Goal: Task Accomplishment & Management: Manage account settings

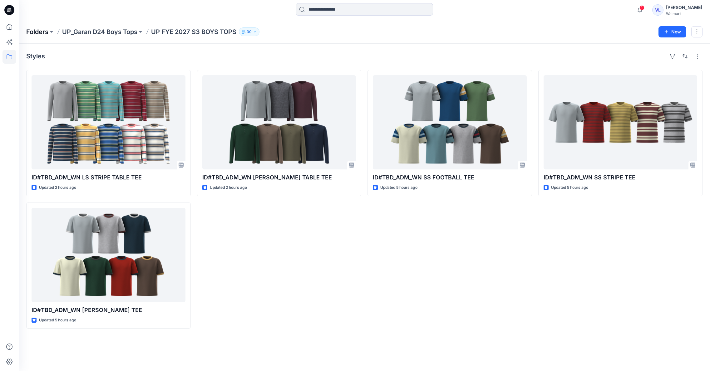
click at [40, 30] on p "Folders" at bounding box center [37, 31] width 22 height 9
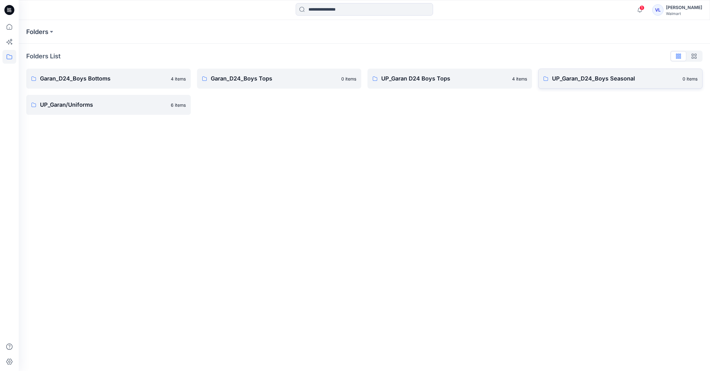
click at [608, 79] on p "UP_Garan_D24_Boys Seasonal" at bounding box center [615, 78] width 127 height 9
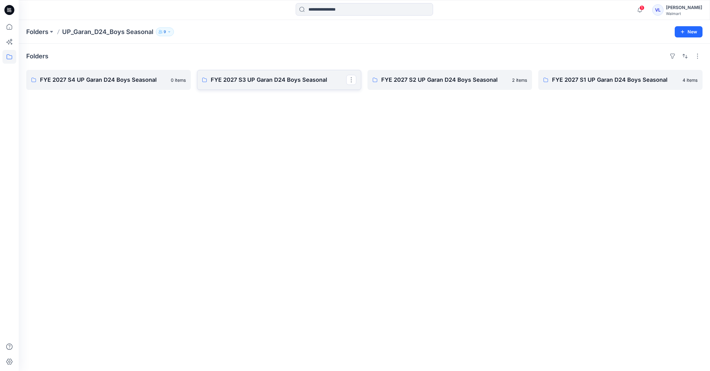
click at [275, 79] on p "FYE 2027 S3 UP Garan D24 Boys Seasonal" at bounding box center [279, 80] width 136 height 9
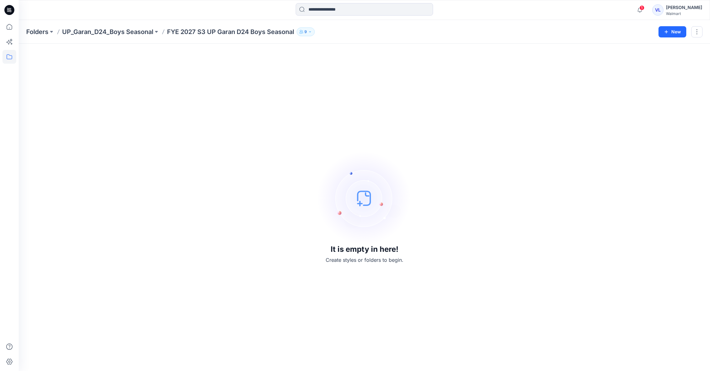
click at [312, 31] on icon "button" at bounding box center [310, 32] width 4 height 4
click at [392, 119] on div "Carolina Haddad Moderator Syed Rasul Moderator 3d Team Walmart Moderator Steve …" at bounding box center [346, 103] width 94 height 49
click at [499, 82] on div "It is empty in here! Create styles or folders to begin." at bounding box center [364, 207] width 676 height 313
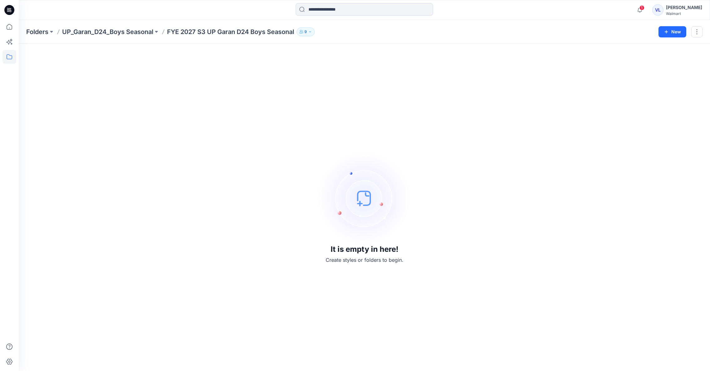
click at [12, 10] on icon at bounding box center [9, 10] width 10 height 10
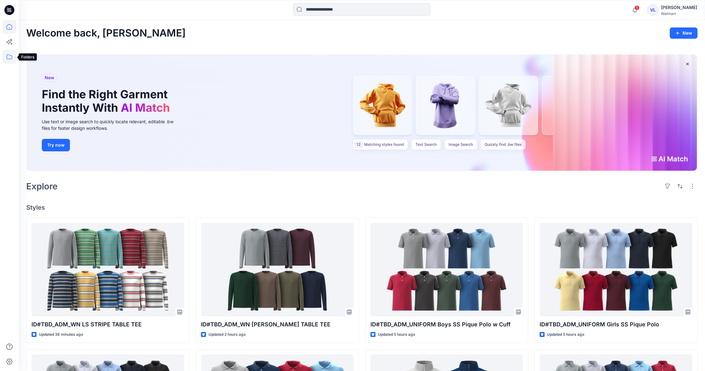
click at [8, 56] on icon at bounding box center [9, 57] width 14 height 14
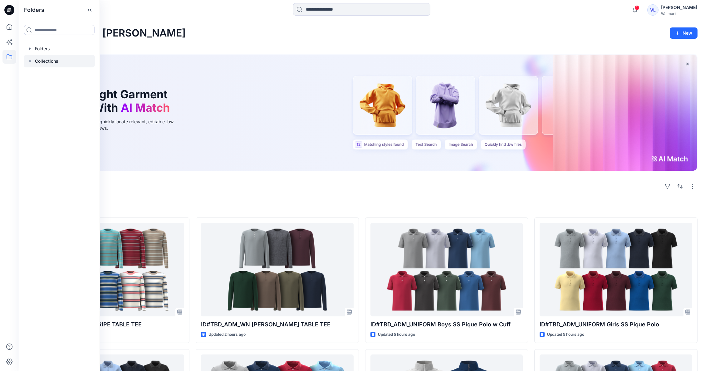
click at [47, 61] on p "Collections" at bounding box center [46, 60] width 23 height 7
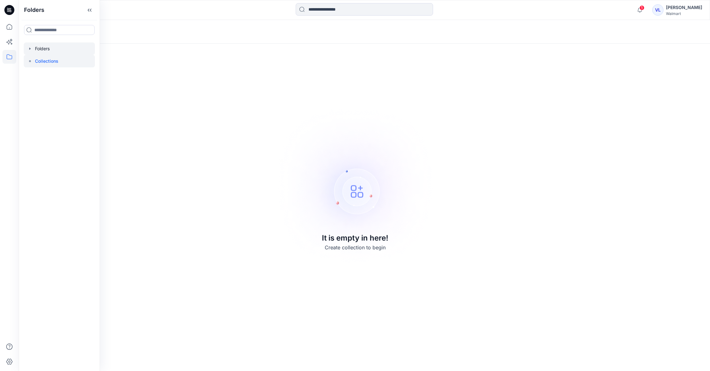
click at [30, 48] on icon "button" at bounding box center [29, 48] width 1 height 2
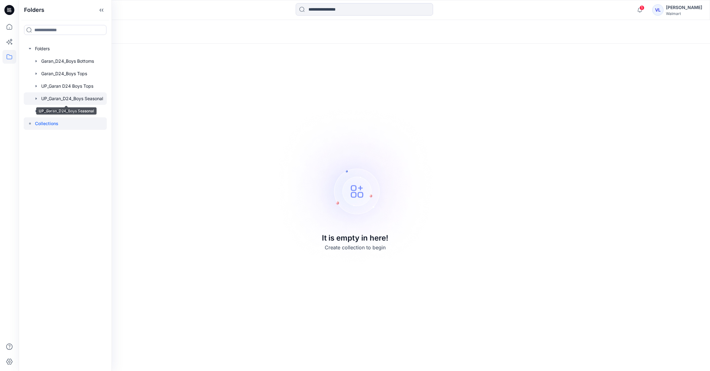
click at [101, 98] on div at bounding box center [65, 98] width 83 height 12
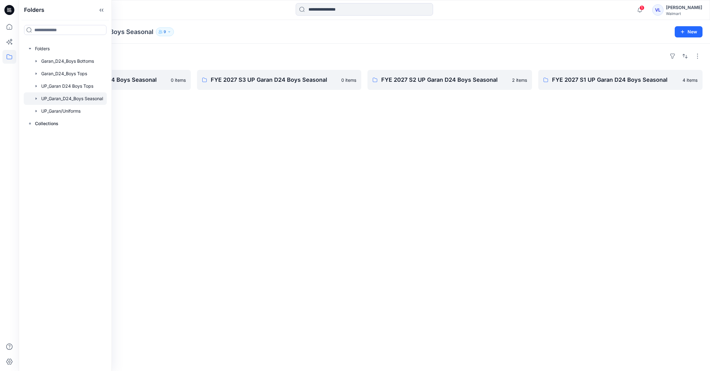
click at [345, 151] on div "Folders FYE 2027 S4 UP Garan D24 Boys Seasonal 0 items FYE 2027 S3 UP Garan D24…" at bounding box center [364, 208] width 691 height 328
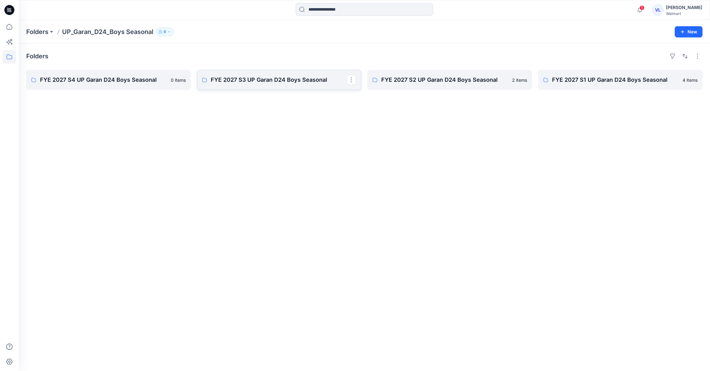
click at [249, 82] on p "FYE 2027 S3 UP Garan D24 Boys Seasonal" at bounding box center [279, 80] width 136 height 9
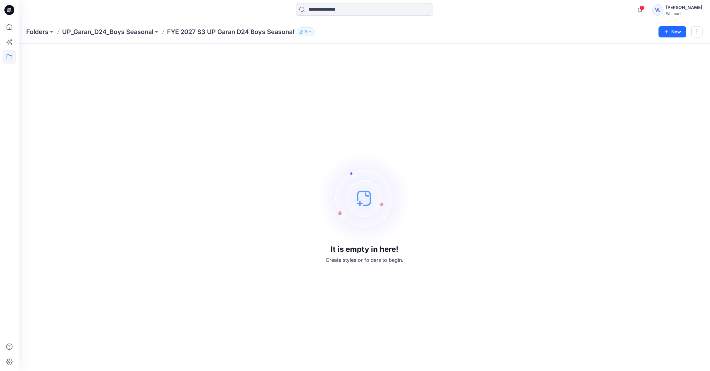
click at [210, 32] on p "FYE 2027 S3 UP Garan D24 Boys Seasonal" at bounding box center [230, 31] width 127 height 9
click at [127, 32] on p "UP_Garan_D24_Boys Seasonal" at bounding box center [107, 31] width 91 height 9
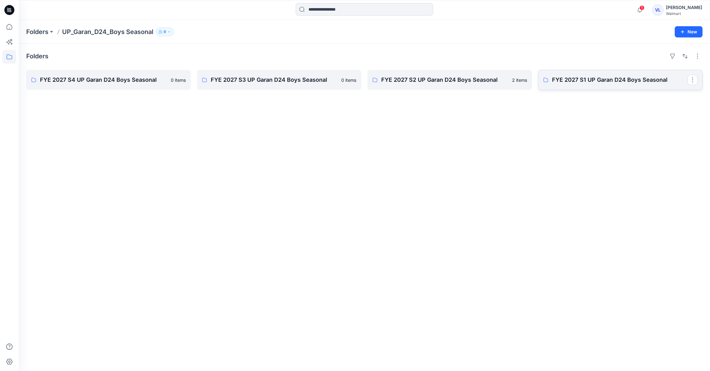
click at [591, 81] on p "FYE 2027 S1 UP Garan D24 Boys Seasonal" at bounding box center [620, 80] width 136 height 9
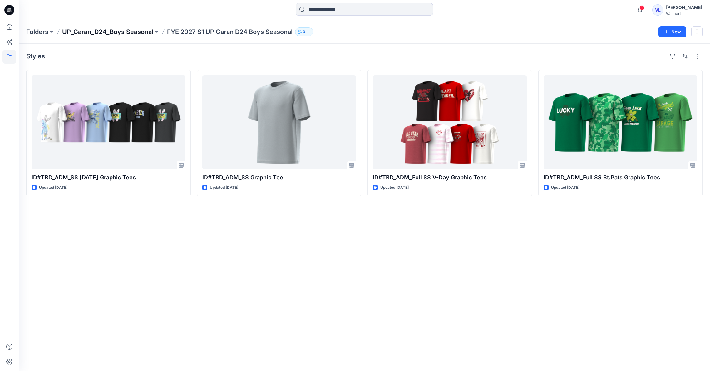
click at [122, 31] on p "UP_Garan_D24_Boys Seasonal" at bounding box center [107, 31] width 91 height 9
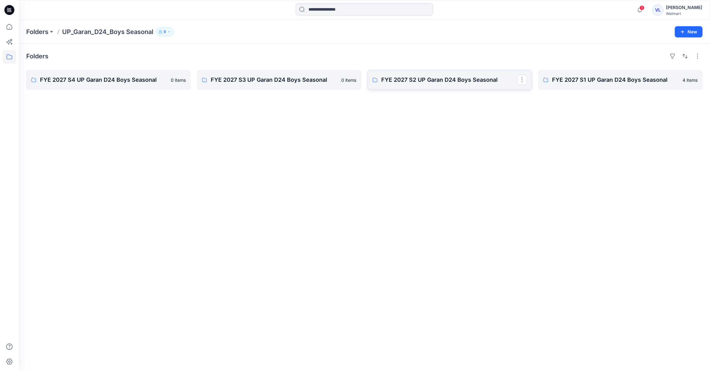
click at [443, 80] on p "FYE 2027 S2 UP Garan D24 Boys Seasonal" at bounding box center [449, 80] width 136 height 9
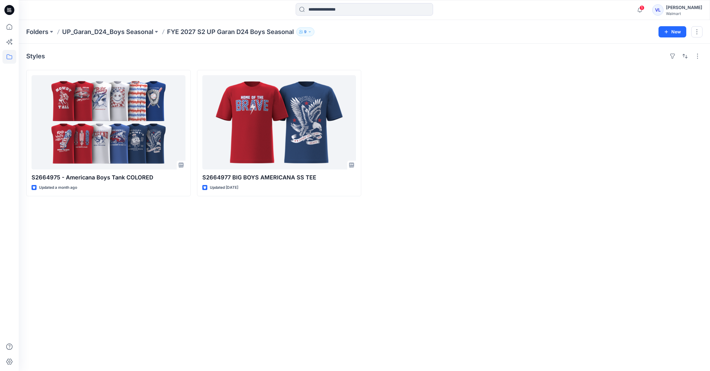
click at [139, 31] on p "UP_Garan_D24_Boys Seasonal" at bounding box center [107, 31] width 91 height 9
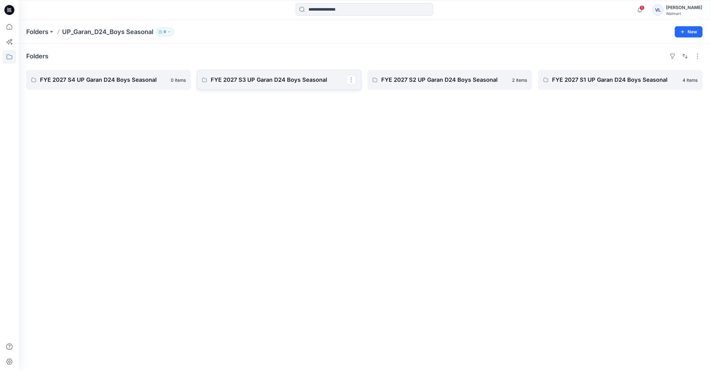
click at [299, 83] on p "FYE 2027 S3 UP Garan D24 Boys Seasonal" at bounding box center [279, 80] width 136 height 9
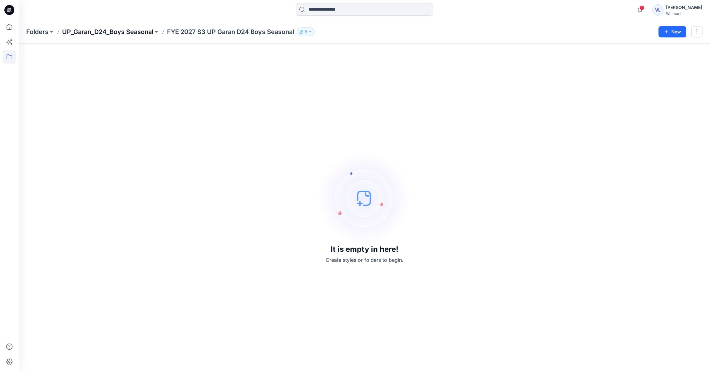
click at [142, 32] on p "UP_Garan_D24_Boys Seasonal" at bounding box center [107, 31] width 91 height 9
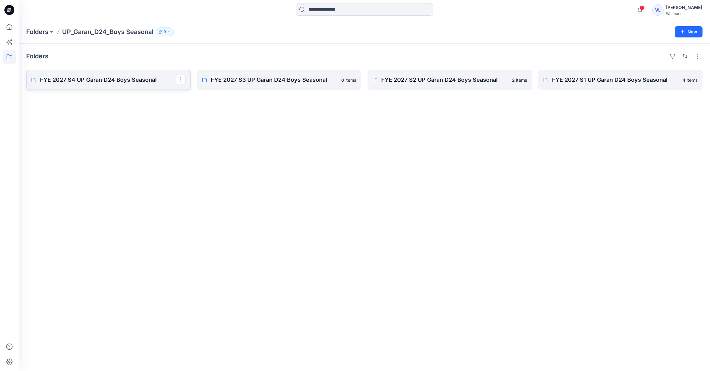
click at [111, 83] on p "FYE 2027 S4 UP Garan D24 Boys Seasonal" at bounding box center [108, 80] width 136 height 9
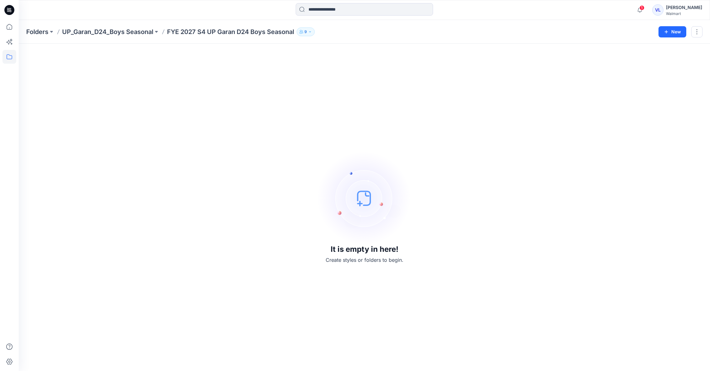
drag, startPoint x: 131, startPoint y: 32, endPoint x: 134, endPoint y: 36, distance: 4.5
click at [132, 33] on p "UP_Garan_D24_Boys Seasonal" at bounding box center [107, 31] width 91 height 9
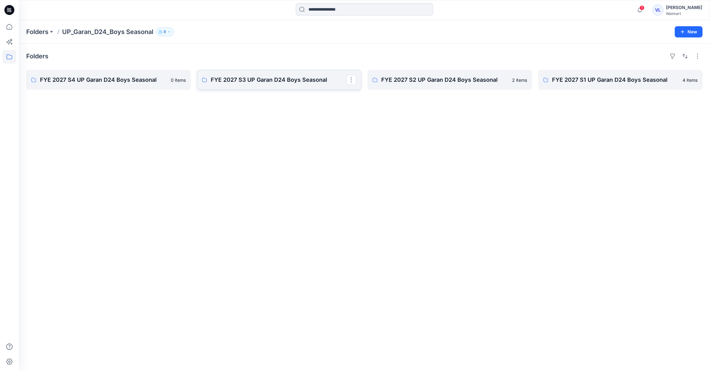
click at [261, 81] on p "FYE 2027 S3 UP Garan D24 Boys Seasonal" at bounding box center [279, 80] width 136 height 9
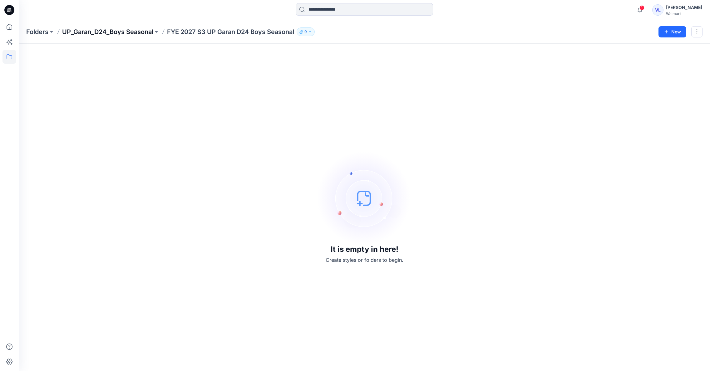
click at [121, 31] on p "UP_Garan_D24_Boys Seasonal" at bounding box center [107, 31] width 91 height 9
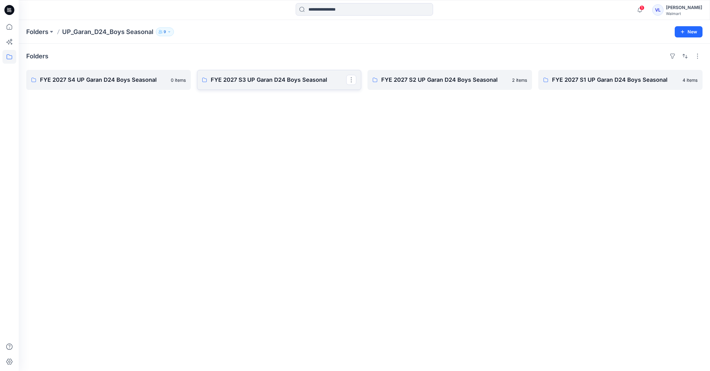
click at [261, 80] on p "FYE 2027 S3 UP Garan D24 Boys Seasonal" at bounding box center [279, 80] width 136 height 9
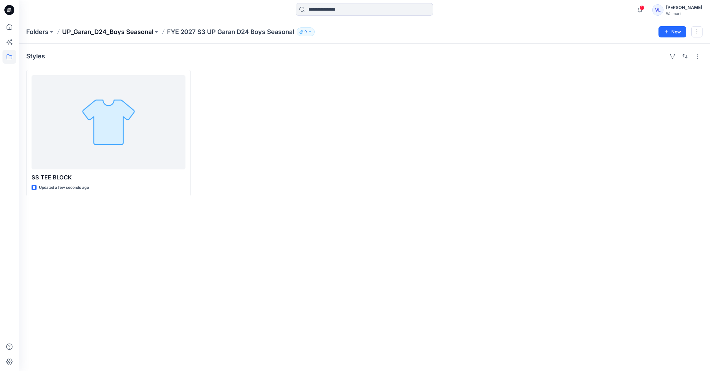
click at [74, 31] on p "UP_Garan_D24_Boys Seasonal" at bounding box center [107, 31] width 91 height 9
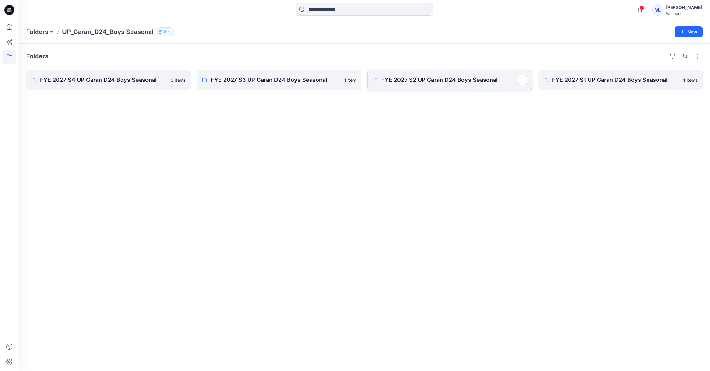
click at [438, 80] on p "FYE 2027 S2 UP Garan D24 Boys Seasonal" at bounding box center [449, 80] width 136 height 9
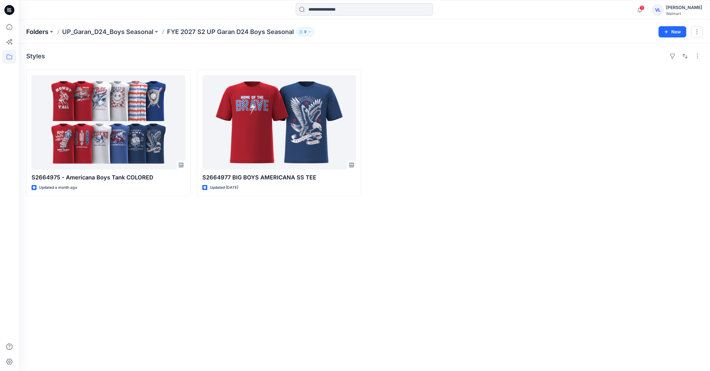
click at [38, 31] on p "Folders" at bounding box center [37, 31] width 22 height 9
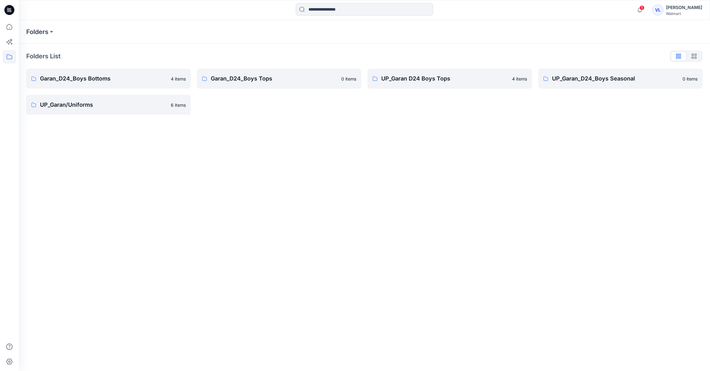
click at [10, 8] on icon at bounding box center [9, 8] width 3 height 0
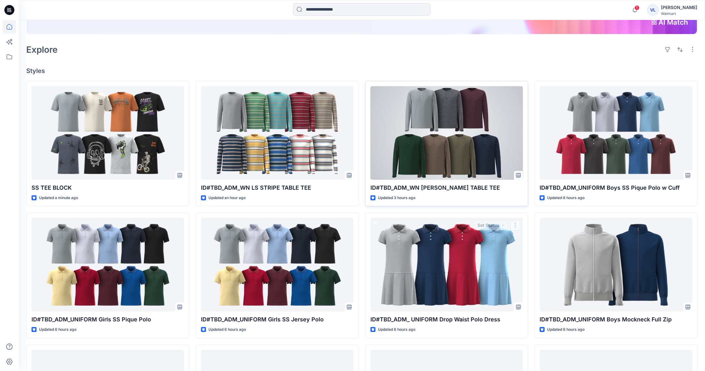
scroll to position [132, 0]
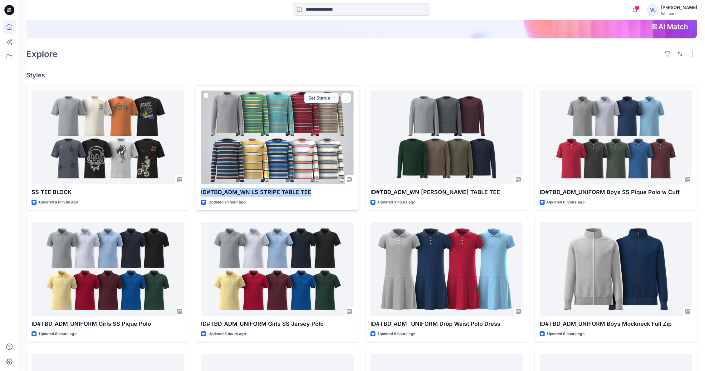
drag, startPoint x: 200, startPoint y: 191, endPoint x: 313, endPoint y: 191, distance: 112.7
click at [313, 191] on div "ID#TBD_ADM_WN LS STRIPE TABLE TEE Updated an hour ago Set Status" at bounding box center [277, 148] width 163 height 126
copy p "ID#TBD_ADM_WN LS STRIPE TABLE TEE"
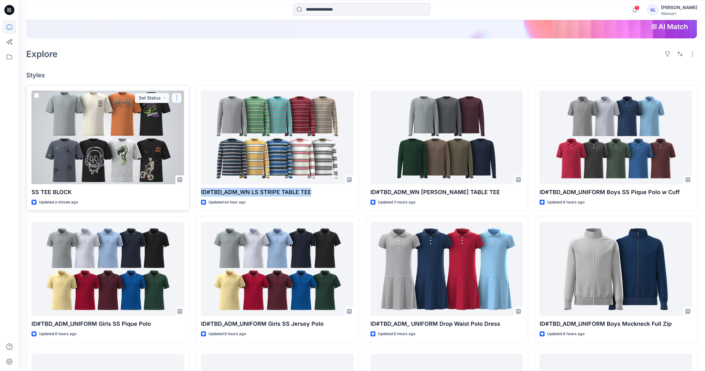
click at [176, 97] on button "button" at bounding box center [177, 98] width 10 height 10
click at [189, 111] on p "Edit" at bounding box center [188, 112] width 8 height 7
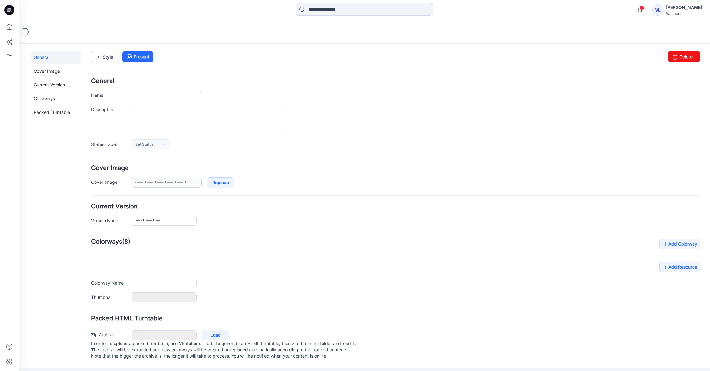
type input "**********"
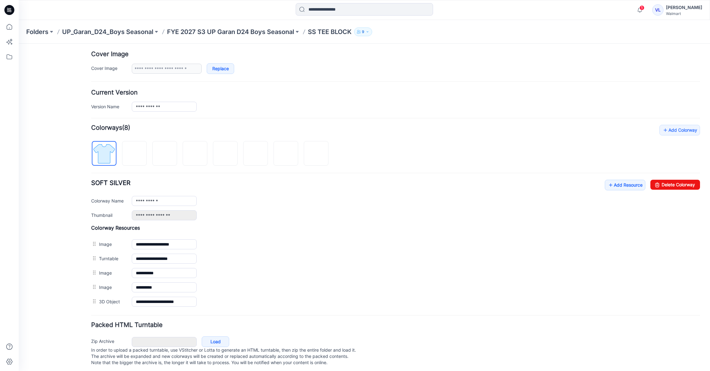
scroll to position [114, 0]
click at [614, 185] on link "Add Resource" at bounding box center [625, 185] width 41 height 11
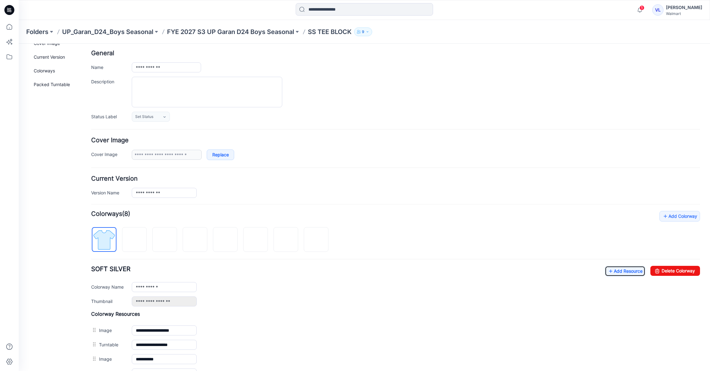
scroll to position [0, 0]
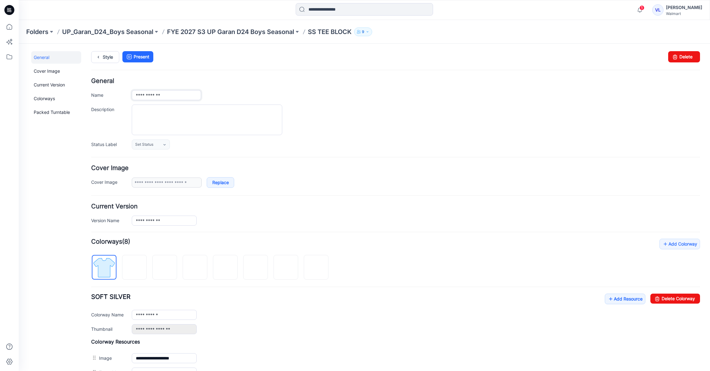
click at [135, 95] on input "**********" at bounding box center [166, 95] width 69 height 10
click at [134, 95] on input "**********" at bounding box center [166, 95] width 69 height 10
paste input "**********"
drag, startPoint x: 148, startPoint y: 95, endPoint x: 174, endPoint y: 95, distance: 26.2
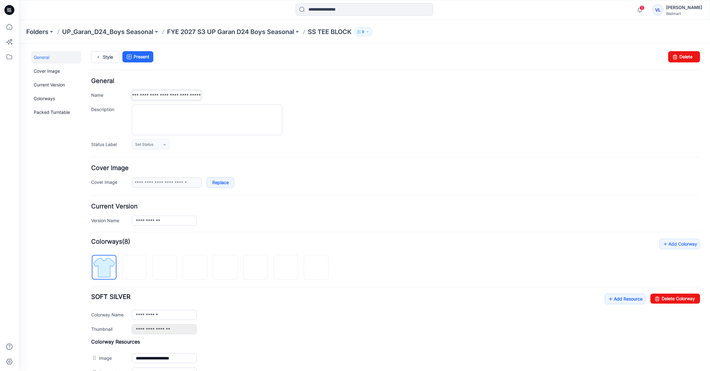
click at [174, 95] on input "**********" at bounding box center [166, 95] width 69 height 10
type input "**********"
click at [239, 91] on div "**********" at bounding box center [416, 95] width 568 height 10
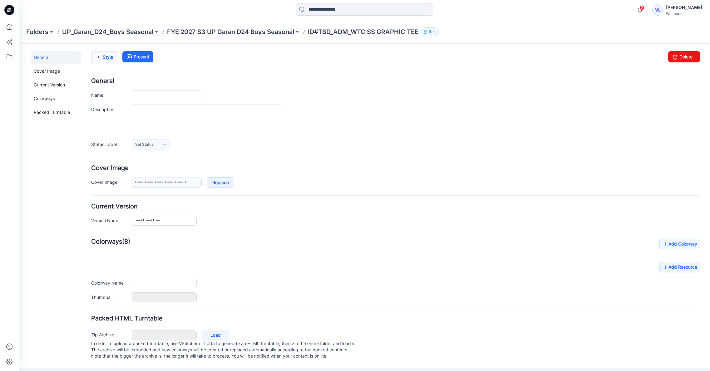
type input "**********"
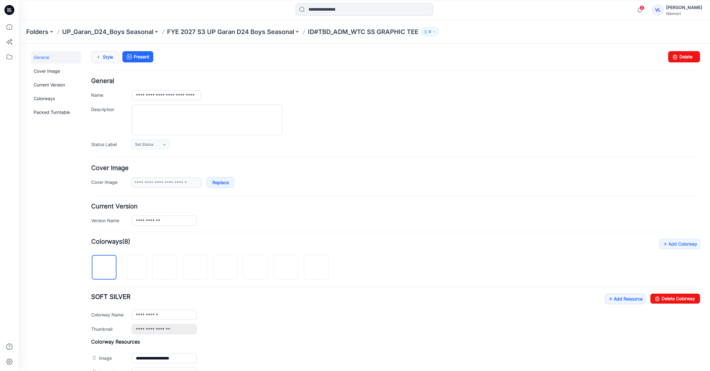
click at [104, 57] on link "Style" at bounding box center [105, 57] width 28 height 12
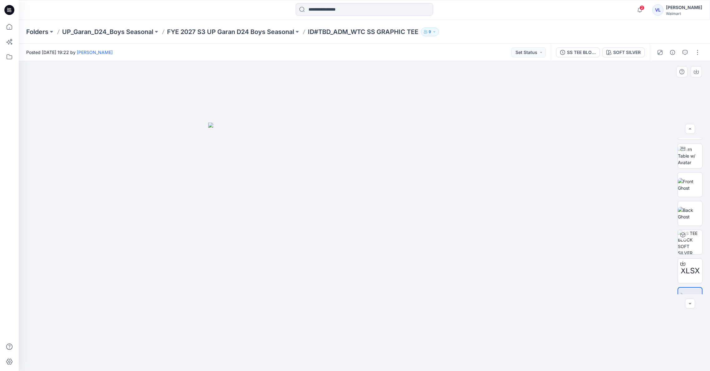
scroll to position [41, 0]
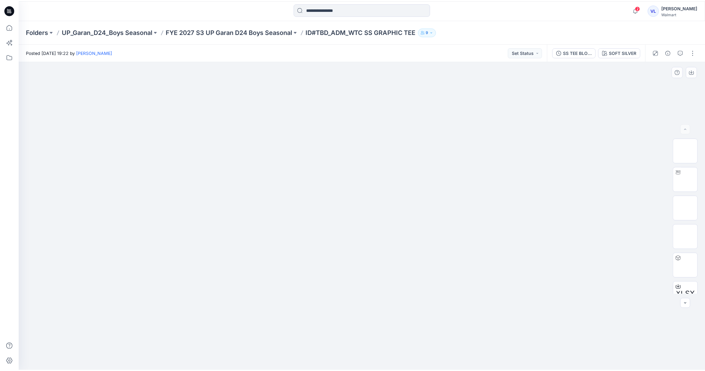
scroll to position [41, 0]
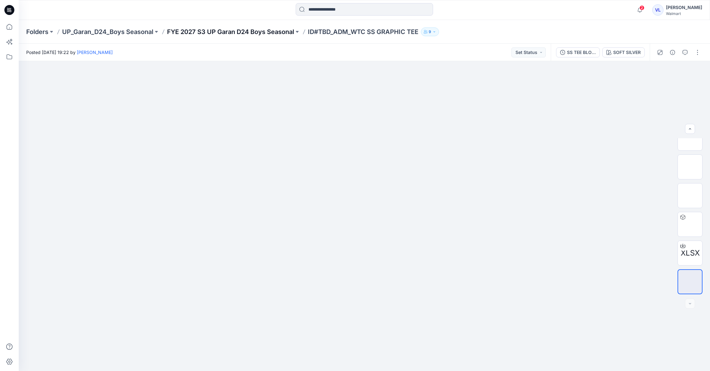
click at [227, 31] on p "FYE 2027 S3 UP Garan D24 Boys Seasonal" at bounding box center [230, 31] width 127 height 9
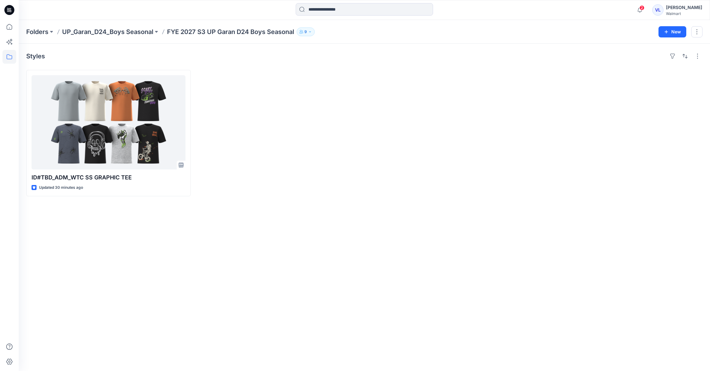
click at [8, 7] on icon at bounding box center [9, 10] width 10 height 10
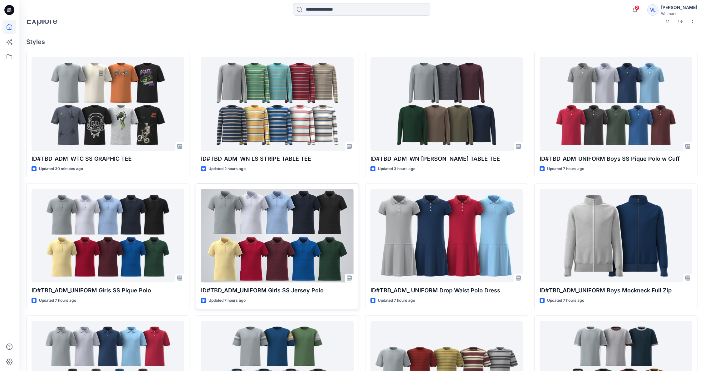
scroll to position [187, 0]
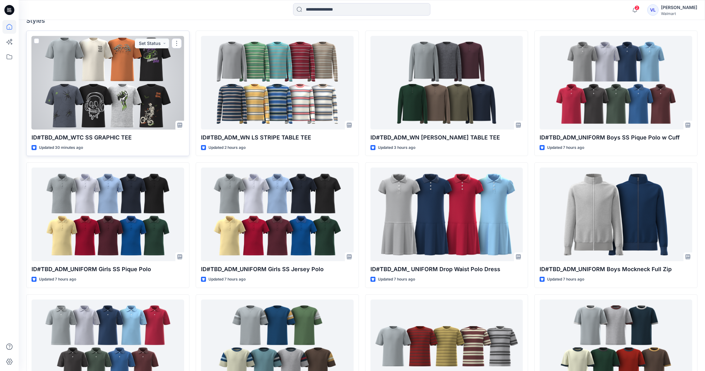
click at [68, 55] on div at bounding box center [108, 83] width 153 height 94
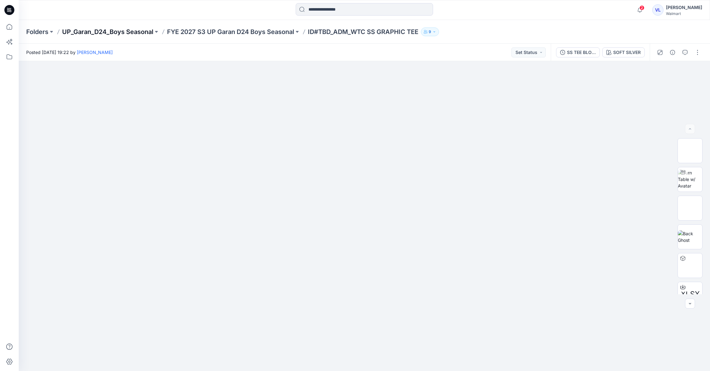
click at [130, 33] on p "UP_Garan_D24_Boys Seasonal" at bounding box center [107, 31] width 91 height 9
